Goal: Find contact information: Find contact information

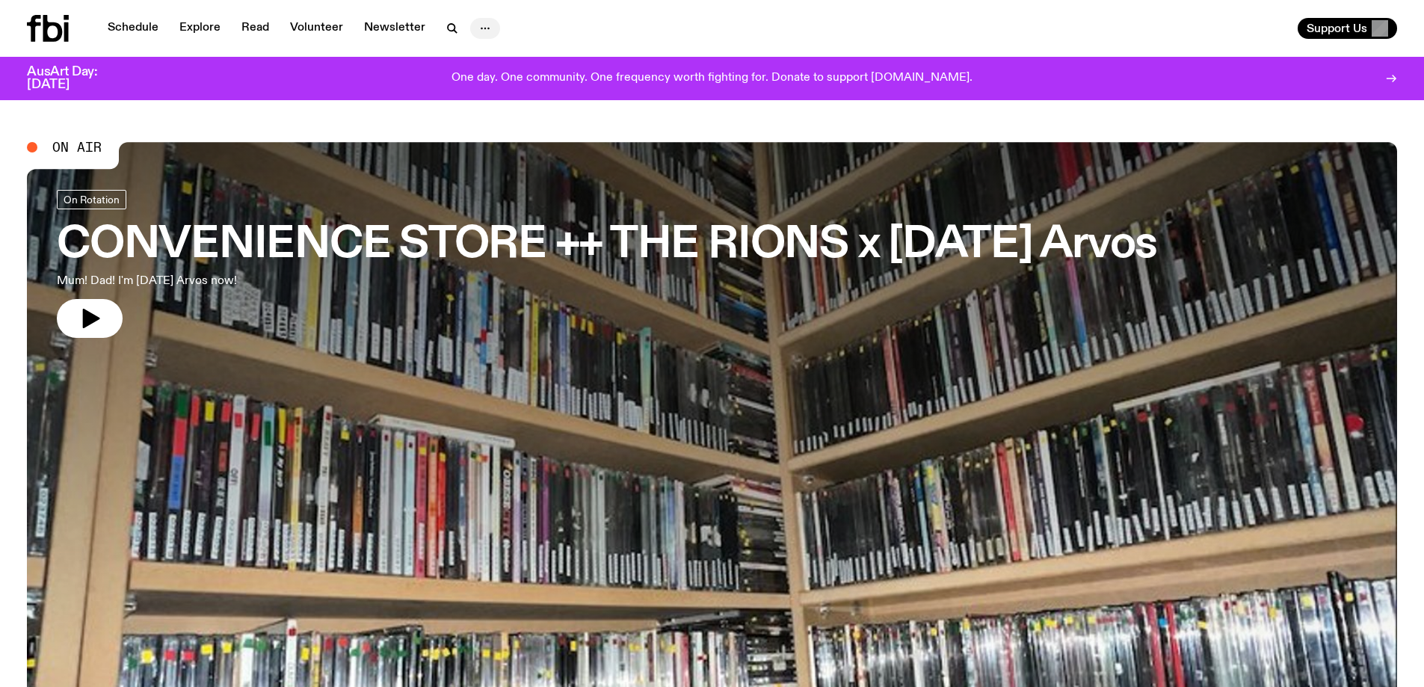
click at [470, 25] on button "button" at bounding box center [485, 28] width 30 height 21
click at [191, 28] on link "Explore" at bounding box center [199, 28] width 59 height 21
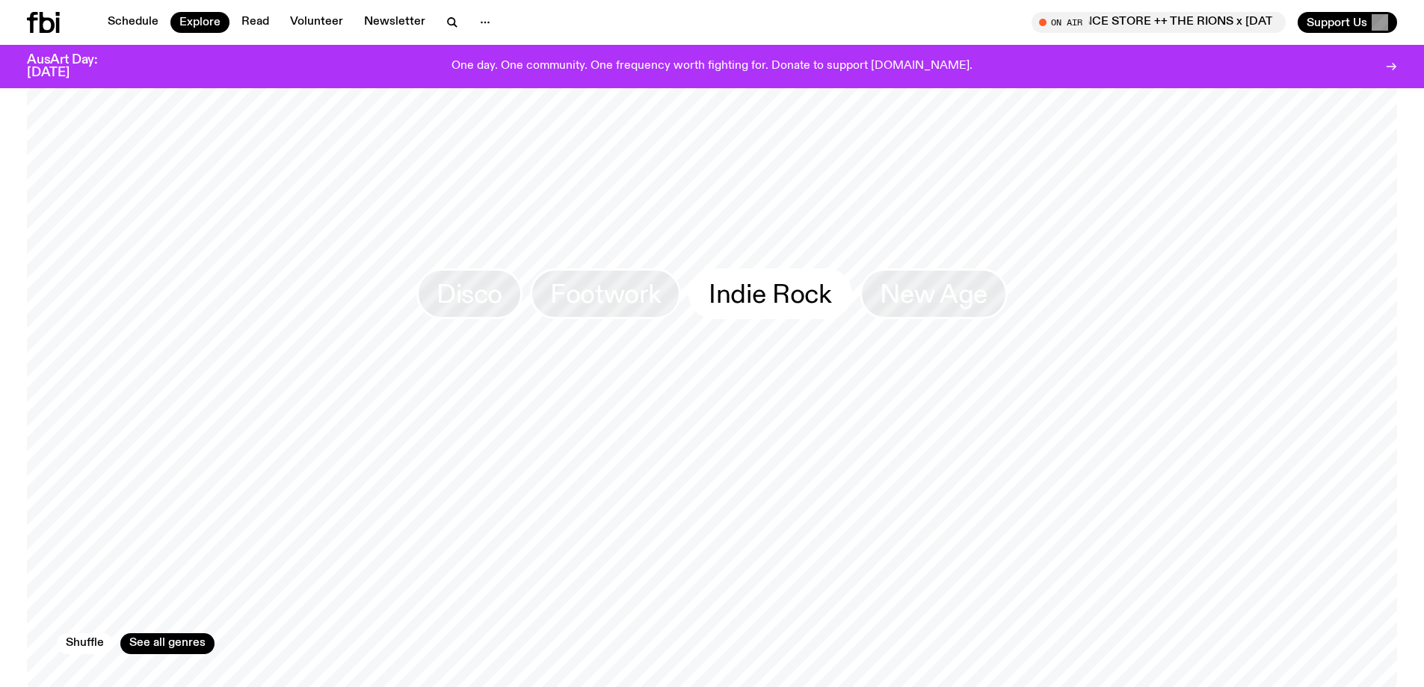
scroll to position [2376, 0]
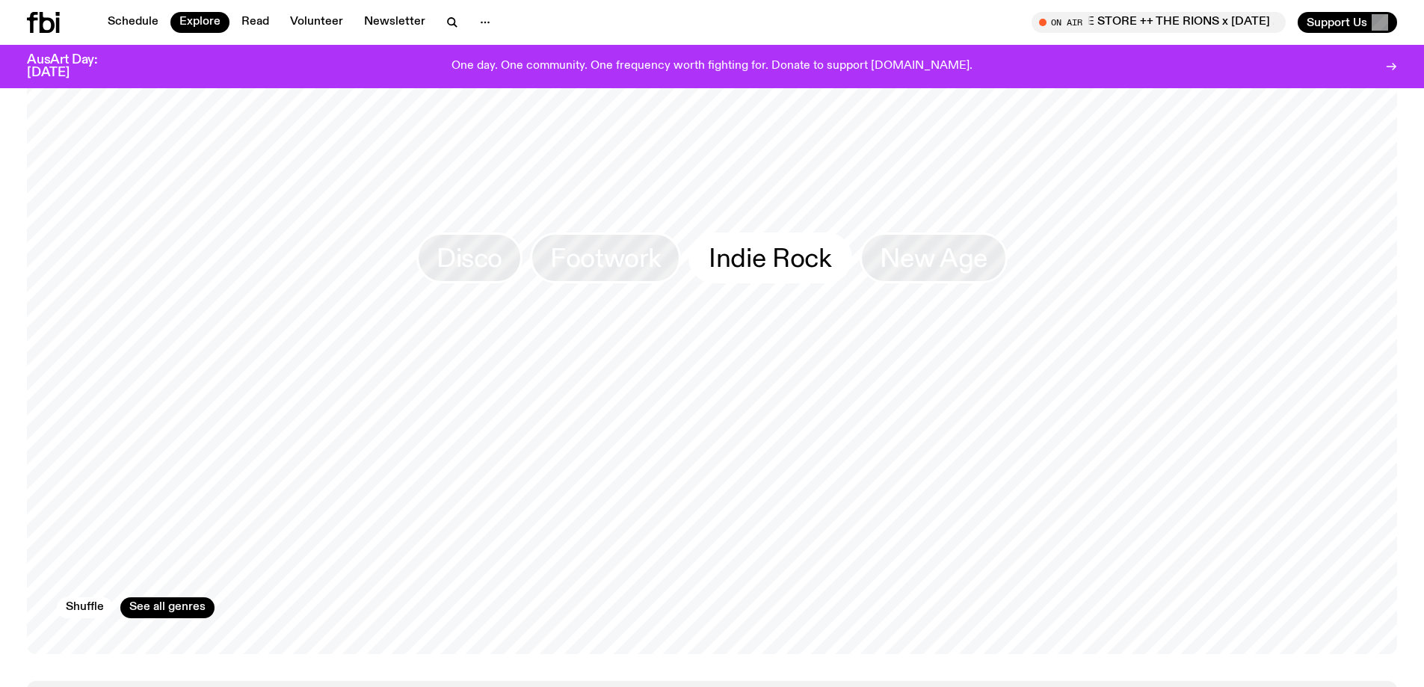
click at [770, 244] on span "Indie Rock" at bounding box center [770, 258] width 123 height 29
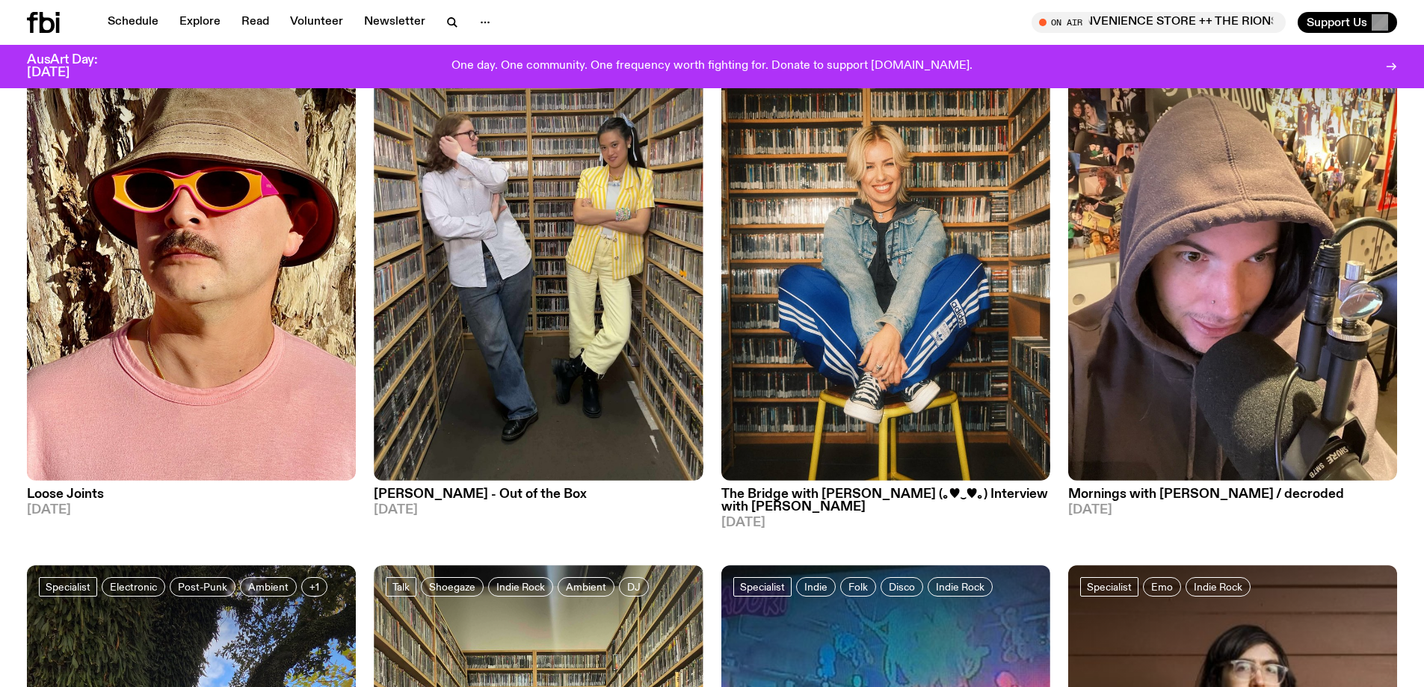
scroll to position [1185, 0]
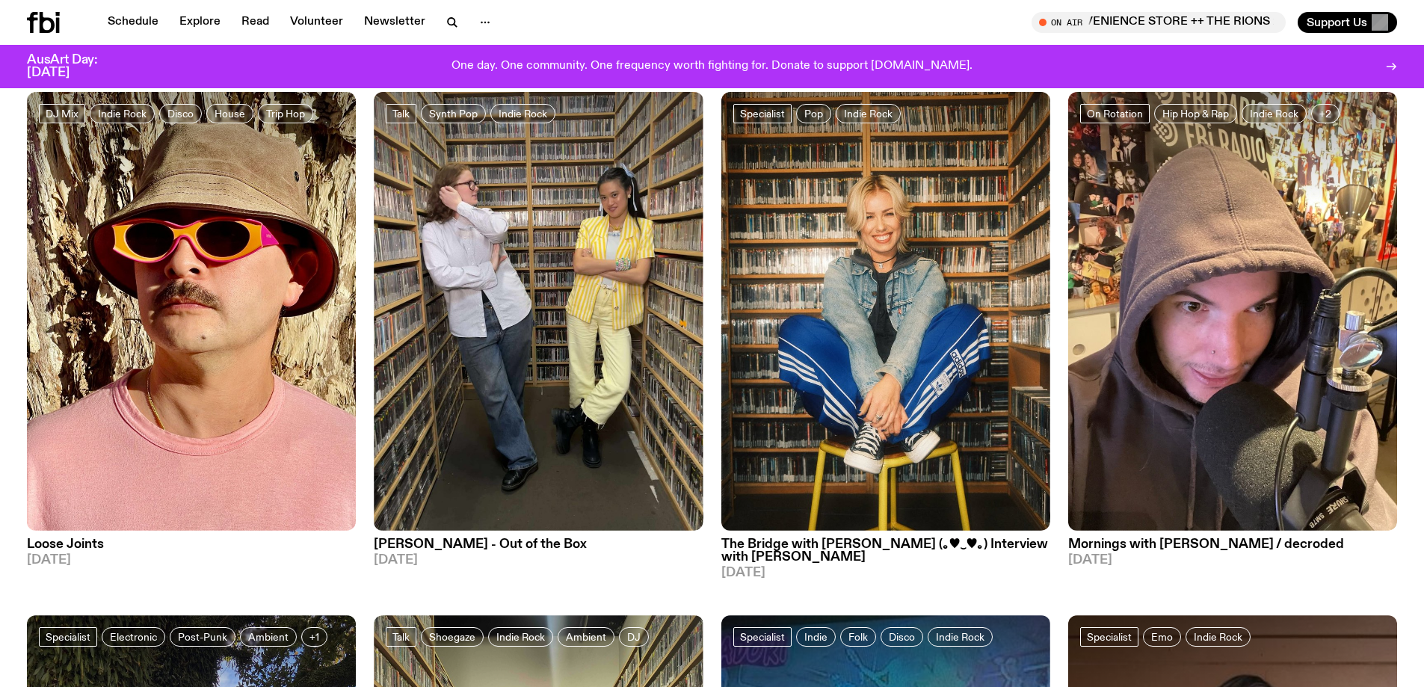
click at [802, 538] on h3 "The Bridge with [PERSON_NAME] (｡♥‿♥｡) Interview with [PERSON_NAME]" at bounding box center [886, 550] width 329 height 25
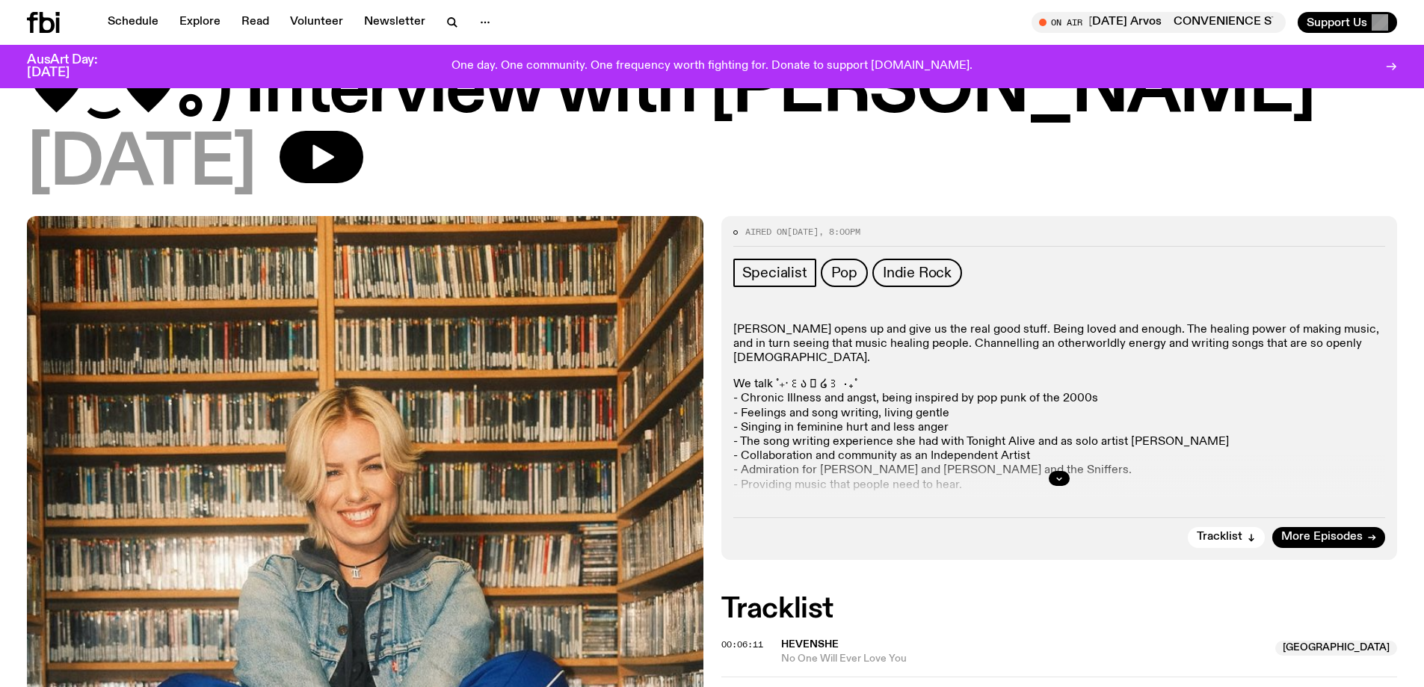
scroll to position [289, 0]
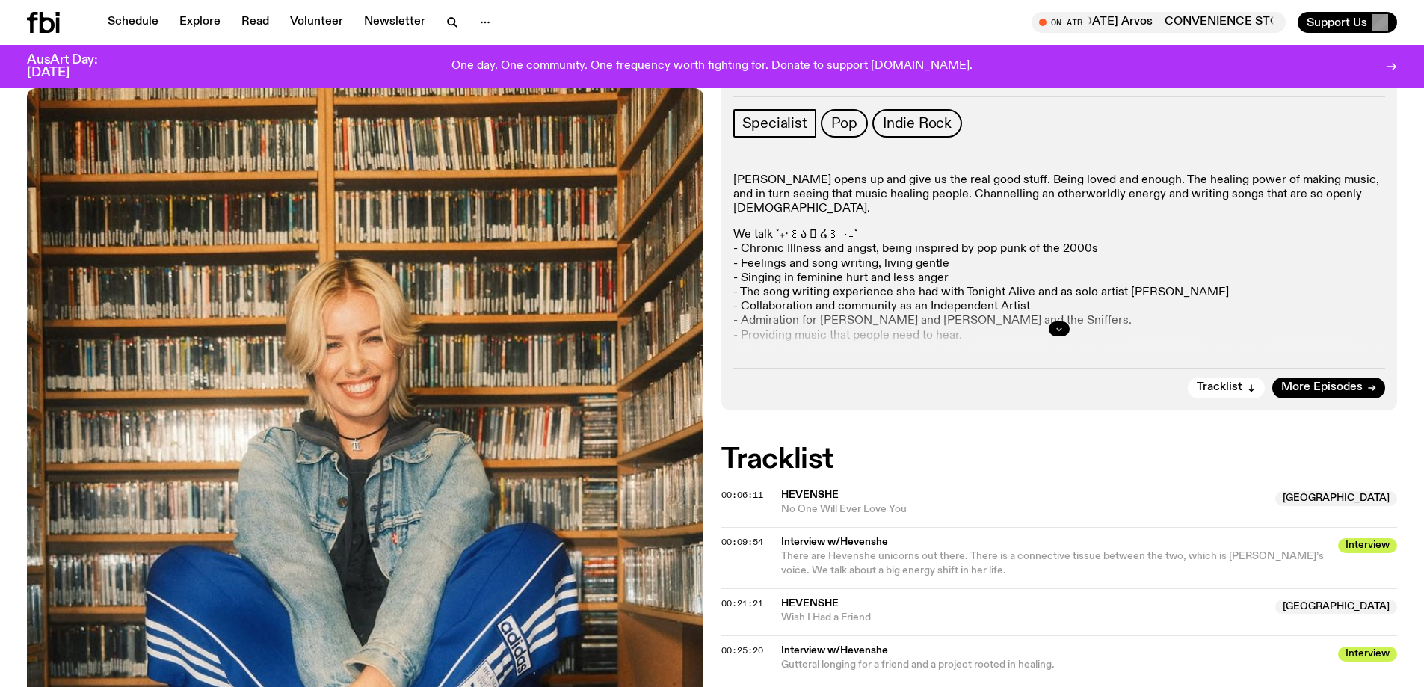
click at [1060, 330] on icon "button" at bounding box center [1059, 329] width 9 height 9
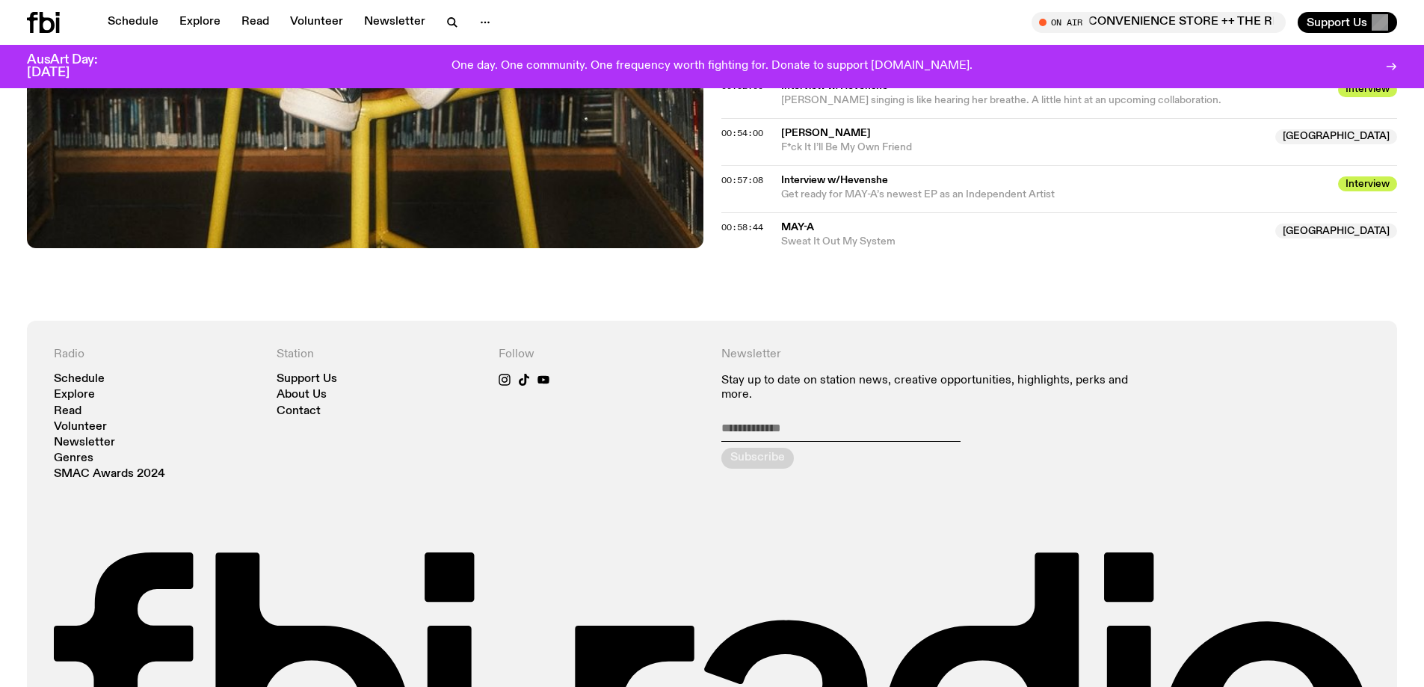
scroll to position [1168, 0]
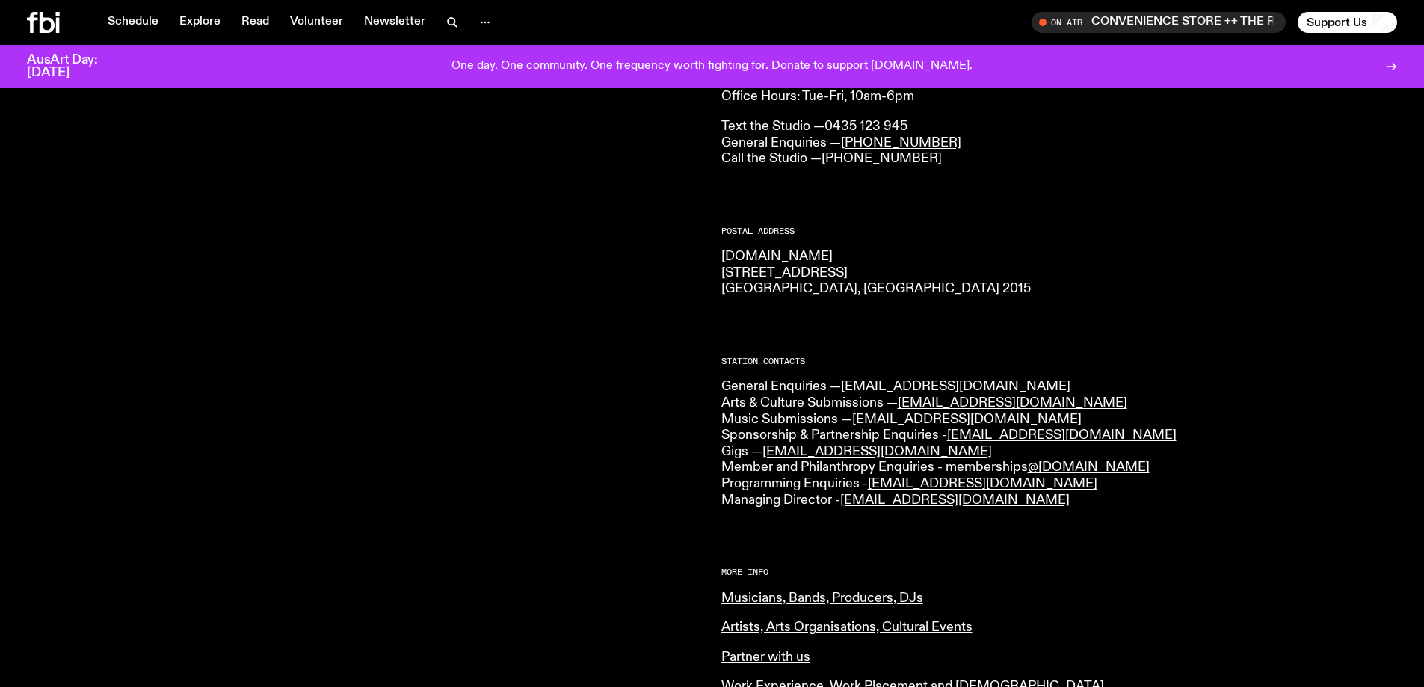
scroll to position [141, 0]
drag, startPoint x: 982, startPoint y: 419, endPoint x: 858, endPoint y: 421, distance: 124.1
click at [858, 421] on p "General Enquiries — [EMAIL_ADDRESS][DOMAIN_NAME] Arts & Culture Submissions — […" at bounding box center [1060, 444] width 677 height 129
copy link "[EMAIL_ADDRESS][DOMAIN_NAME]"
click at [1062, 226] on div "CONTACT US Office Hours: Tue-Fri, 10am-6pm Text the Studio — 0435 123 945 Gener…" at bounding box center [1060, 505] width 677 height 876
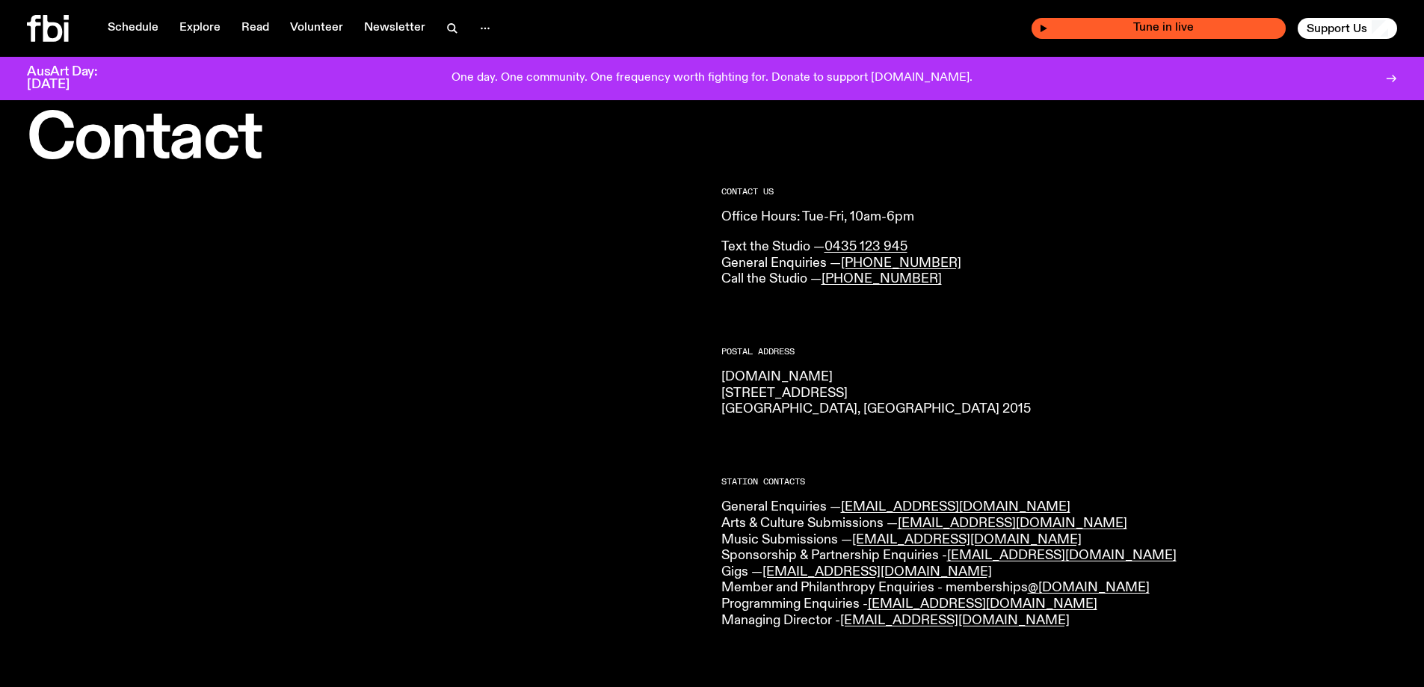
scroll to position [0, 0]
